Goal: Task Accomplishment & Management: Complete application form

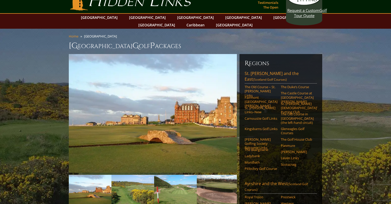
scroll to position [12, 0]
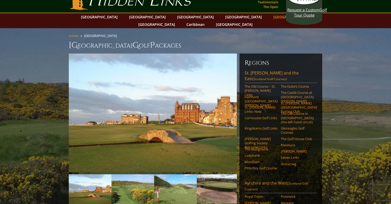
click at [271, 19] on link "[GEOGRAPHIC_DATA]" at bounding box center [292, 17] width 42 height 8
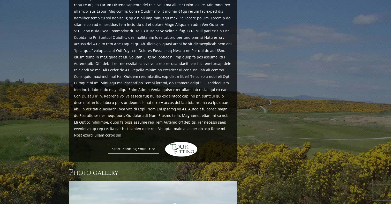
scroll to position [564, 0]
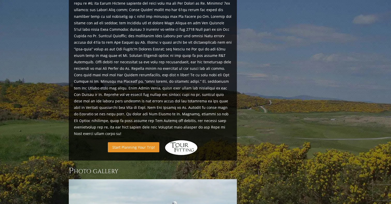
click at [136, 142] on link "Start Planning Your Trip!" at bounding box center [133, 147] width 51 height 10
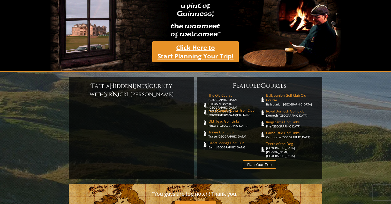
scroll to position [65, 0]
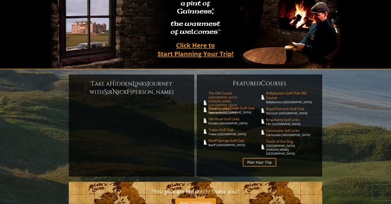
click at [221, 91] on span "The Old Course" at bounding box center [233, 93] width 51 height 5
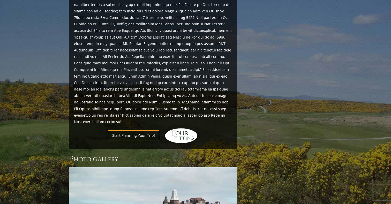
scroll to position [597, 0]
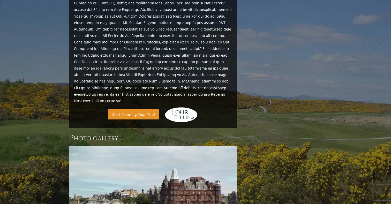
click at [137, 109] on link "Start Planning Your Trip!" at bounding box center [133, 114] width 51 height 10
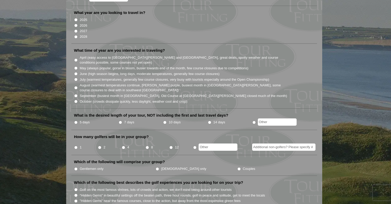
scroll to position [110, 0]
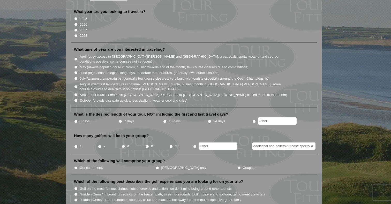
click at [77, 57] on input "April (easy access to [GEOGRAPHIC_DATA][PERSON_NAME] and [GEOGRAPHIC_DATA], gre…" at bounding box center [75, 58] width 3 height 3
radio input "true"
click at [77, 65] on input "May (always popular, gorse in bloom, busier towards end of the month, few cours…" at bounding box center [75, 66] width 3 height 3
radio input "true"
click at [77, 57] on input "April (easy access to [GEOGRAPHIC_DATA][PERSON_NAME] and [GEOGRAPHIC_DATA], gre…" at bounding box center [75, 58] width 3 height 3
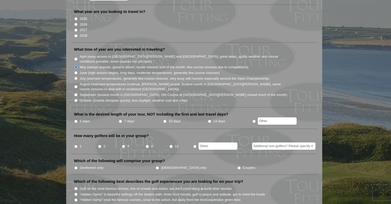
radio input "true"
click at [76, 65] on input "May (always popular, gorse in bloom, busier towards end of the month, few cours…" at bounding box center [75, 66] width 3 height 3
radio input "true"
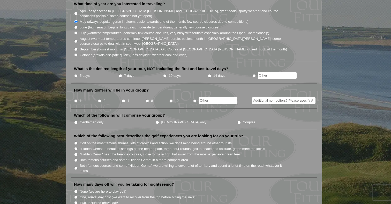
scroll to position [156, 0]
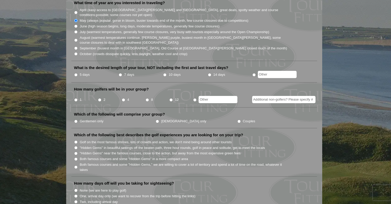
click at [76, 140] on input "Golf on the most famous shrines, lots of crowds and action, we don't mind being…" at bounding box center [75, 141] width 3 height 3
radio input "true"
click at [76, 146] on input ""Hidden Gems" in beautiful settings off the beaten path, three hour rounds, gol…" at bounding box center [75, 147] width 3 height 3
radio input "true"
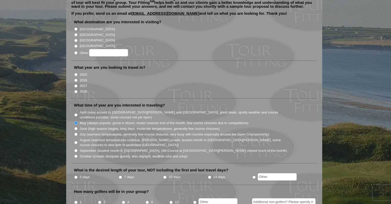
scroll to position [53, 0]
